Goal: Task Accomplishment & Management: Use online tool/utility

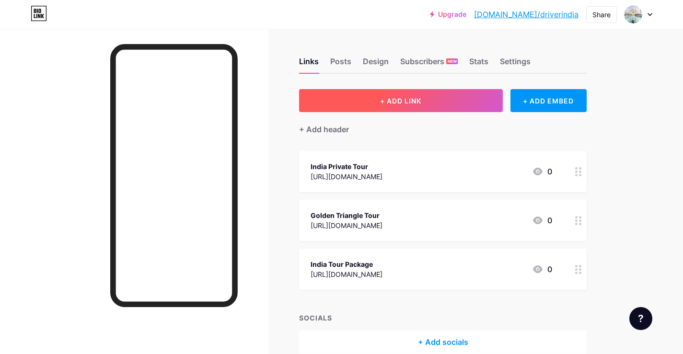
click at [405, 103] on span "+ ADD LINK" at bounding box center [400, 101] width 41 height 8
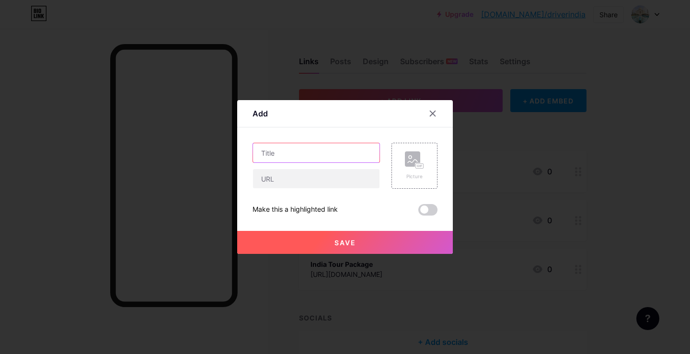
click at [285, 160] on input "text" at bounding box center [316, 152] width 126 height 19
paste input "[URL][DOMAIN_NAME]"
type input "[URL][DOMAIN_NAME]"
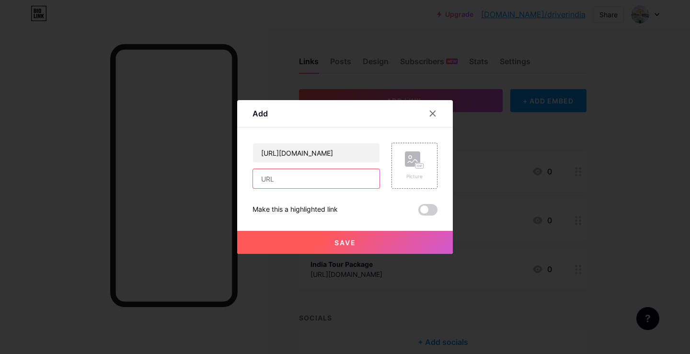
click at [282, 172] on input "text" at bounding box center [316, 178] width 126 height 19
paste input "[URL][DOMAIN_NAME]"
type input "[URL][DOMAIN_NAME]"
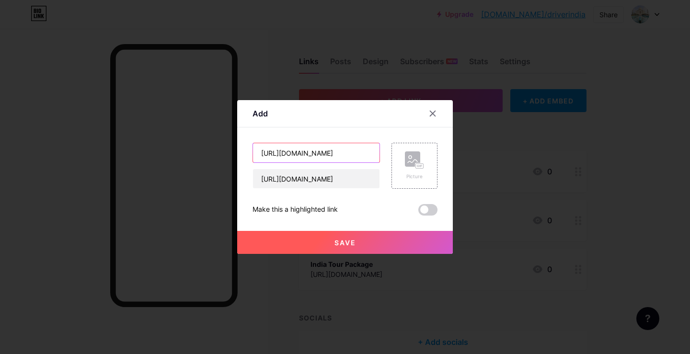
click at [274, 153] on input "[URL][DOMAIN_NAME]" at bounding box center [316, 152] width 126 height 19
paste input "States Of I"
type input "States Of [GEOGRAPHIC_DATA]"
click at [387, 247] on button "Save" at bounding box center [345, 242] width 216 height 23
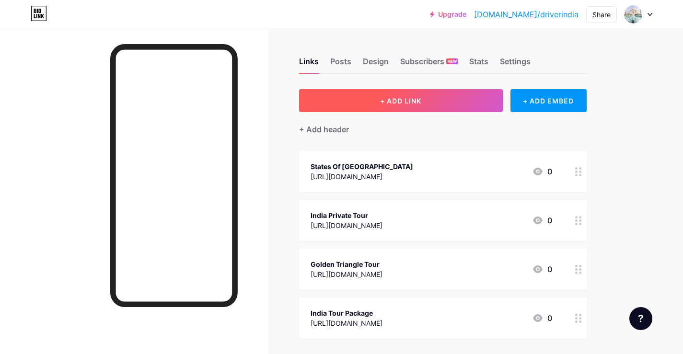
click at [356, 104] on button "+ ADD LINK" at bounding box center [401, 100] width 204 height 23
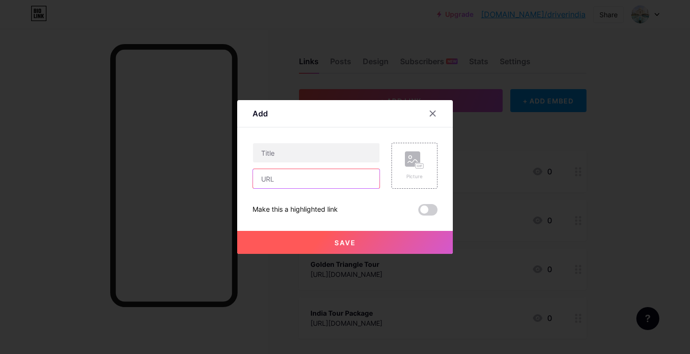
click at [348, 176] on input "text" at bounding box center [316, 178] width 126 height 19
paste input "[URL][DOMAIN_NAME][PERSON_NAME]"
type input "[URL][DOMAIN_NAME][PERSON_NAME]"
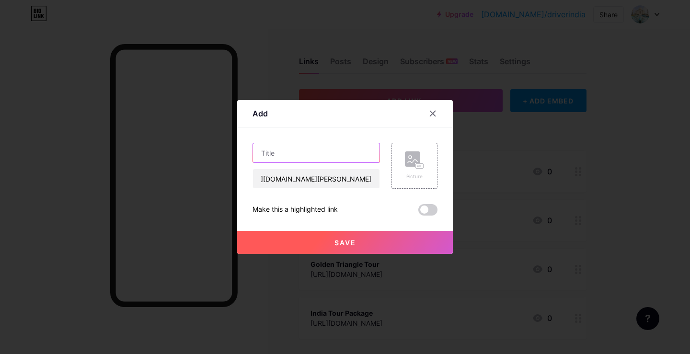
scroll to position [0, 0]
click at [305, 148] on input "text" at bounding box center [316, 152] width 126 height 19
paste input "Hotels close to [GEOGRAPHIC_DATA]"
type input "Hotels close to [GEOGRAPHIC_DATA]"
click at [339, 240] on span "Save" at bounding box center [345, 243] width 22 height 8
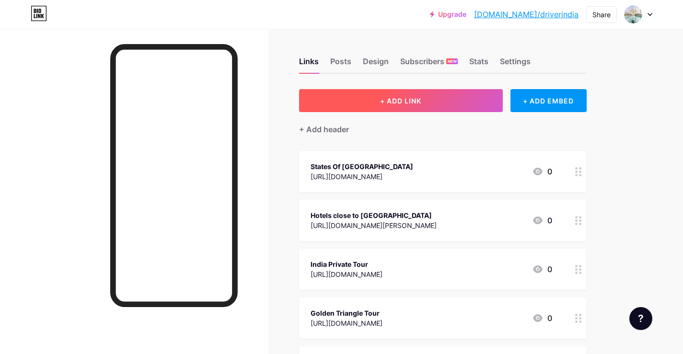
click at [355, 105] on button "+ ADD LINK" at bounding box center [401, 100] width 204 height 23
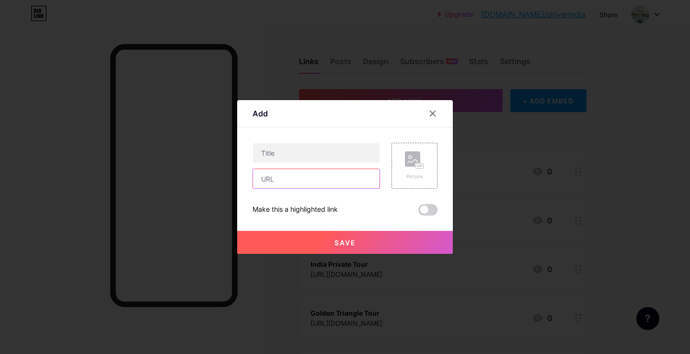
click at [285, 175] on input "text" at bounding box center [316, 178] width 126 height 19
paste input "[URL][DOMAIN_NAME][PERSON_NAME]"
type input "[URL][DOMAIN_NAME][PERSON_NAME]"
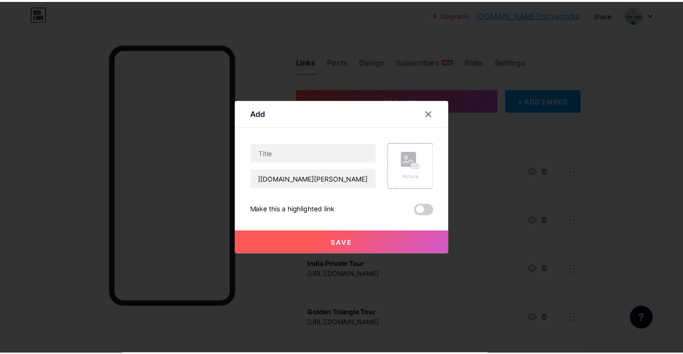
scroll to position [0, 0]
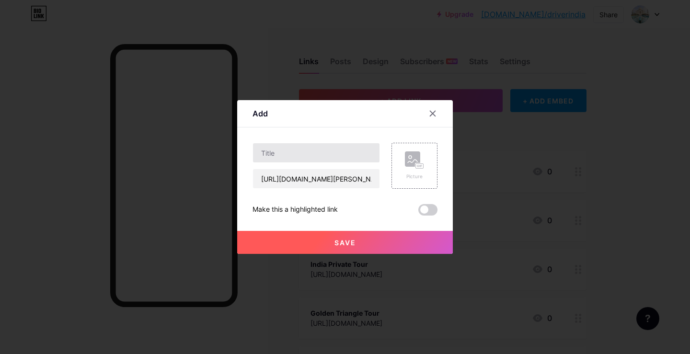
click at [286, 143] on div at bounding box center [315, 153] width 127 height 20
click at [322, 156] on input "text" at bounding box center [316, 152] width 126 height 19
paste input "Taj Mahal"
type input "Taj Mahal"
click at [309, 235] on button "Save" at bounding box center [345, 242] width 216 height 23
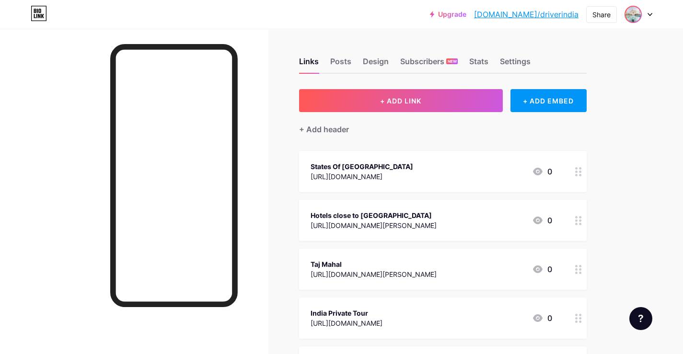
click at [641, 12] on span at bounding box center [632, 14] width 15 height 15
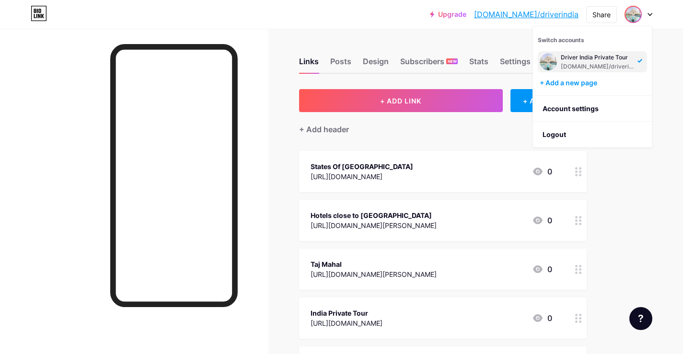
click at [571, 63] on div "[DOMAIN_NAME]/driverindia" at bounding box center [598, 67] width 74 height 8
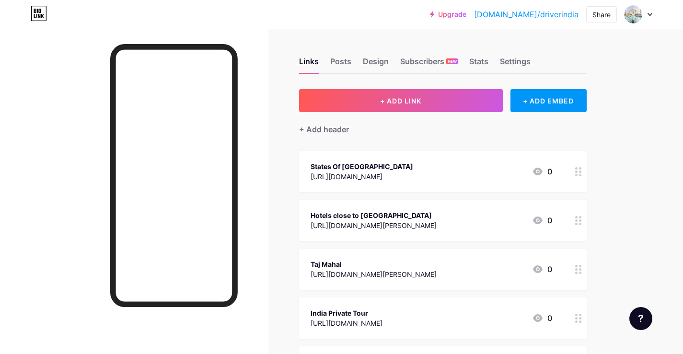
click at [537, 16] on link "[DOMAIN_NAME]/driverindia" at bounding box center [526, 14] width 104 height 11
